Goal: Information Seeking & Learning: Learn about a topic

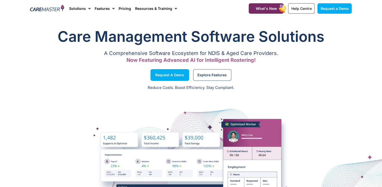
click at [178, 61] on span "Now Featuring Advanced AI for Intelligent Rostering!" at bounding box center [191, 60] width 129 height 6
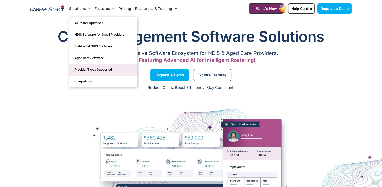
click at [94, 70] on link "Provider Types Supported" at bounding box center [104, 70] width 68 height 12
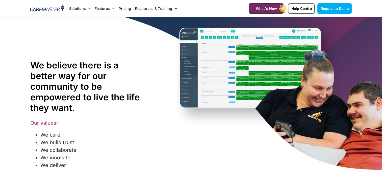
click at [77, 6] on link "Solutions" at bounding box center [79, 8] width 21 height 17
click at [78, 6] on link "Solutions" at bounding box center [79, 8] width 21 height 17
click at [54, 9] on img at bounding box center [47, 9] width 34 height 8
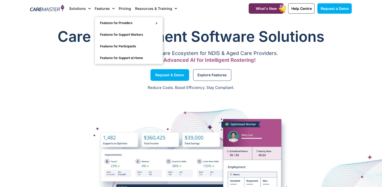
click at [103, 10] on link "Features" at bounding box center [105, 8] width 20 height 17
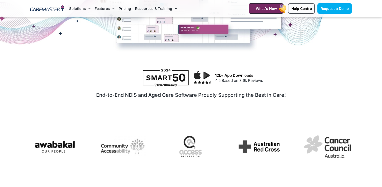
scroll to position [227, 0]
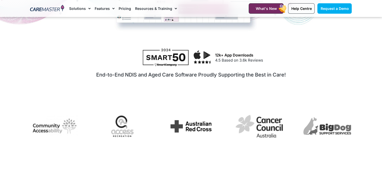
drag, startPoint x: 143, startPoint y: 93, endPoint x: 120, endPoint y: 98, distance: 23.4
drag, startPoint x: 120, startPoint y: 98, endPoint x: 36, endPoint y: 86, distance: 85.0
click at [35, 87] on div "End-to-End NDIS and Aged Care Software Proudly Supporting the Best in Care!" at bounding box center [191, 83] width 322 height 31
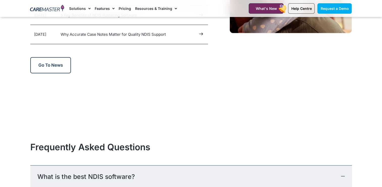
scroll to position [2637, 0]
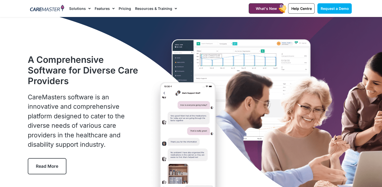
click at [45, 11] on img at bounding box center [47, 9] width 34 height 8
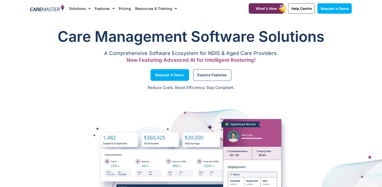
click at [52, 8] on img at bounding box center [47, 9] width 34 height 8
